Goal: Task Accomplishment & Management: Complete application form

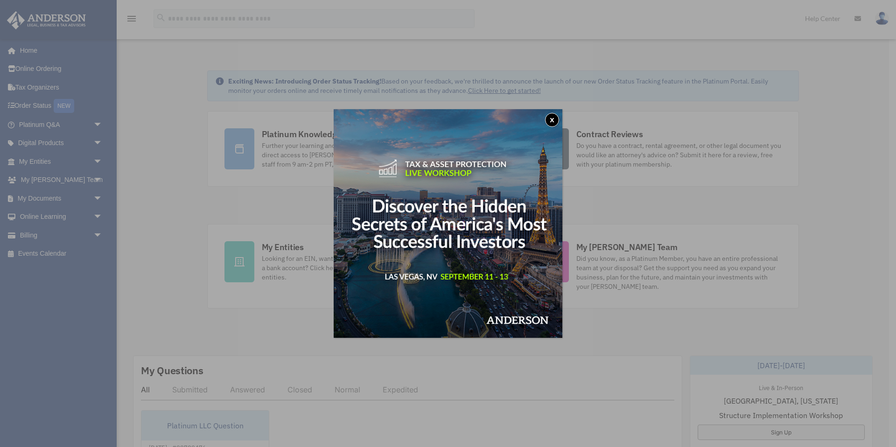
click at [556, 121] on button "x" at bounding box center [552, 120] width 14 height 14
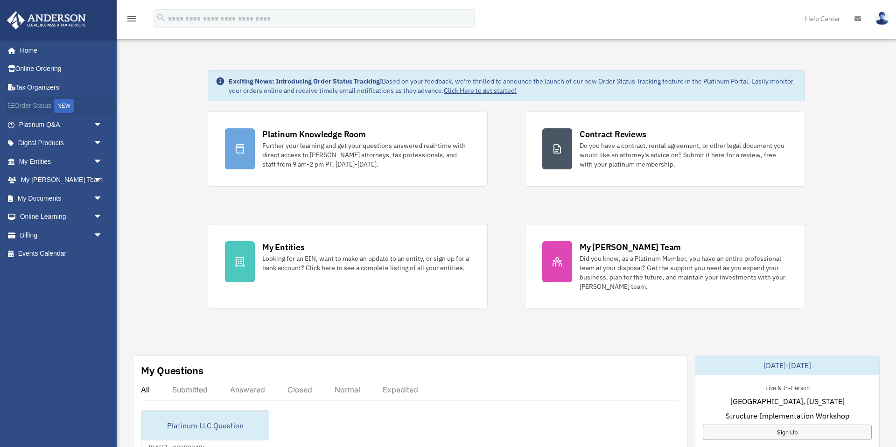
click at [37, 105] on link "Order Status NEW" at bounding box center [62, 106] width 110 height 19
click at [102, 160] on span "arrow_drop_down" at bounding box center [102, 161] width 19 height 19
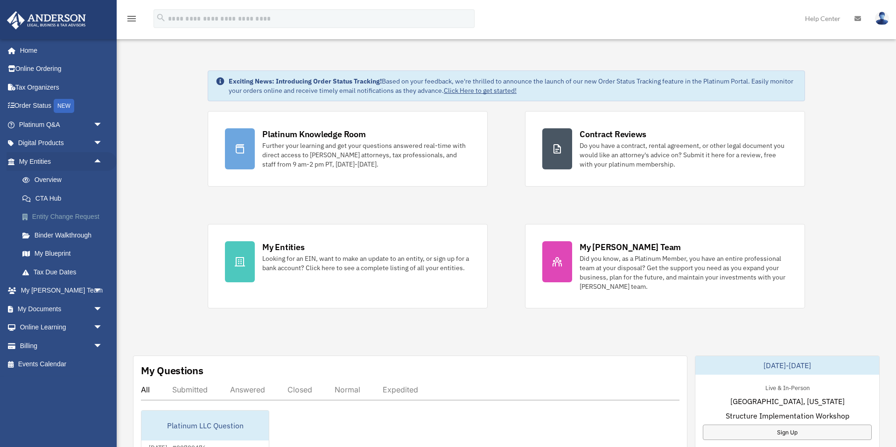
click at [70, 216] on link "Entity Change Request" at bounding box center [65, 217] width 104 height 19
